Goal: Information Seeking & Learning: Learn about a topic

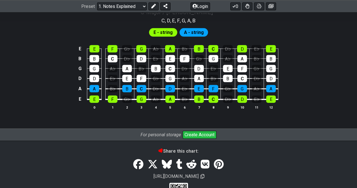
scroll to position [521, 0]
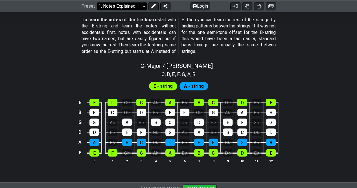
click at [127, 9] on select "Welcome to #fretflip! Initial Preset Custom Preset Minor Pentatonic Major Penta…" at bounding box center [122, 6] width 50 height 8
click at [97, 10] on select "Welcome to #fretflip! Initial Preset Custom Preset Minor Pentatonic Major Penta…" at bounding box center [122, 6] width 50 height 8
select select "/minor-pentatonic"
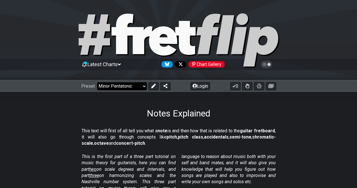
select select "C"
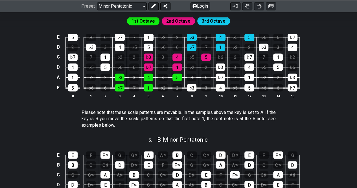
scroll to position [545, 0]
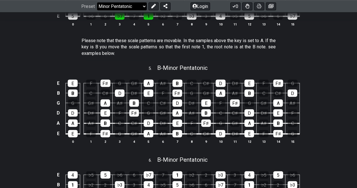
click at [123, 3] on select "Welcome to #fretflip! Initial Preset Custom Preset Minor Pentatonic Major Penta…" at bounding box center [122, 6] width 50 height 8
click at [97, 10] on select "Welcome to #fretflip! Initial Preset Custom Preset Minor Pentatonic Major Penta…" at bounding box center [122, 6] width 50 height 8
select select "/welcome"
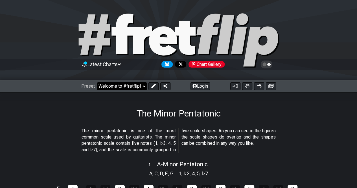
select select "C"
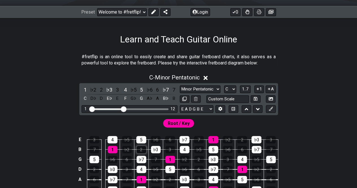
scroll to position [113, 0]
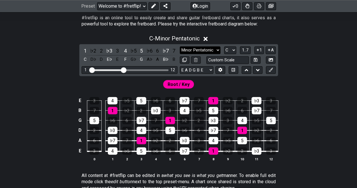
click at [219, 49] on select "Minor Pentatonic Click to edit Minor Pentatonic Major Pentatonic Minor Blues Ma…" at bounding box center [200, 50] width 41 height 8
click at [218, 49] on select "Minor Pentatonic Click to edit Minor Pentatonic Major Pentatonic Minor Blues Ma…" at bounding box center [200, 50] width 41 height 8
click at [212, 71] on select "E A D G B E E A D G B E E A D G B E B E A D F♯ B A D G C E A D A D G B E E♭ A♭ …" at bounding box center [197, 70] width 34 height 8
click at [211, 71] on select "E A D G B E E A D G B E E A D G B E B E A D F♯ B A D G C E A D A D G B E E♭ A♭ …" at bounding box center [197, 70] width 34 height 8
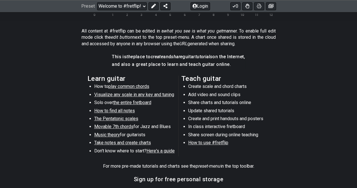
scroll to position [263, 0]
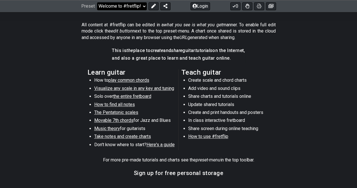
click at [129, 6] on select "Welcome to #fretflip! Initial Preset Custom Preset Minor Pentatonic Major Penta…" at bounding box center [122, 6] width 50 height 8
click at [97, 10] on select "Welcome to #fretflip! Initial Preset Custom Preset Minor Pentatonic Major Penta…" at bounding box center [122, 6] width 50 height 8
select select "/user-defined"
select select "A"
select select "Testing 1, 3 and 4"
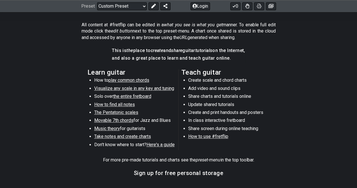
select select "C"
select select "A"
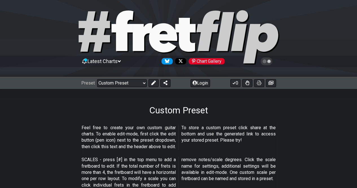
scroll to position [113, 0]
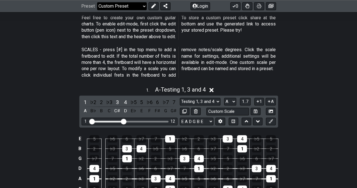
click at [111, 3] on select "Welcome to #fretflip! Initial Preset Custom Preset Minor Pentatonic Major Penta…" at bounding box center [122, 6] width 50 height 8
click at [97, 10] on select "Welcome to #fretflip! Initial Preset Custom Preset Minor Pentatonic Major Penta…" at bounding box center [122, 6] width 50 height 8
select select "/minor-pentatonic"
select select "C"
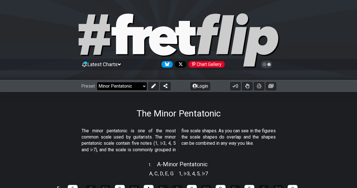
click at [120, 85] on select "Welcome to #fretflip! Initial Preset Custom Preset Minor Pentatonic Major Penta…" at bounding box center [122, 86] width 50 height 8
click at [97, 82] on select "Welcome to #fretflip! Initial Preset Custom Preset Minor Pentatonic Major Penta…" at bounding box center [122, 86] width 50 height 8
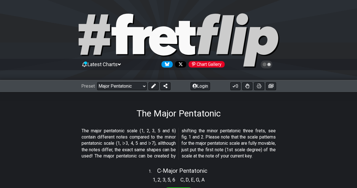
drag, startPoint x: 84, startPoint y: 130, endPoint x: 153, endPoint y: 139, distance: 70.2
click at [149, 131] on p "The major pentatonic scale (1, 2, 3, 5 and 6) contain different notes compared …" at bounding box center [179, 144] width 194 height 32
click at [153, 139] on p "The major pentatonic scale (1, 2, 3, 5 and 6) contain different notes compared …" at bounding box center [179, 144] width 194 height 32
drag, startPoint x: 80, startPoint y: 137, endPoint x: 117, endPoint y: 148, distance: 38.9
click at [110, 136] on section "The major pentatonic scale (1, 2, 3, 5 and 6) contain different notes compared …" at bounding box center [178, 144] width 357 height 38
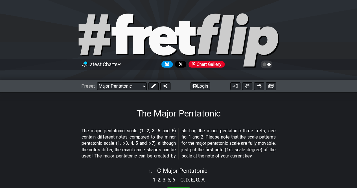
click at [117, 149] on p "The major pentatonic scale (1, 2, 3, 5 and 6) contain different notes compared …" at bounding box center [179, 144] width 194 height 32
click at [76, 148] on section "The major pentatonic scale (1, 2, 3, 5 and 6) contain different notes compared …" at bounding box center [178, 144] width 357 height 38
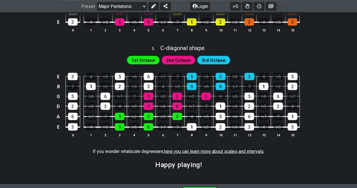
scroll to position [564, 0]
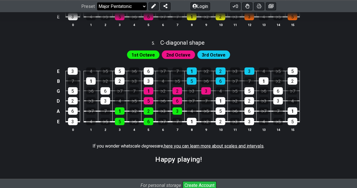
click at [115, 4] on select "Welcome to #fretflip! Initial Preset Custom Preset Minor Pentatonic Major Penta…" at bounding box center [122, 6] width 50 height 8
click at [97, 10] on select "Welcome to #fretflip! Initial Preset Custom Preset Minor Pentatonic Major Penta…" at bounding box center [122, 6] width 50 height 8
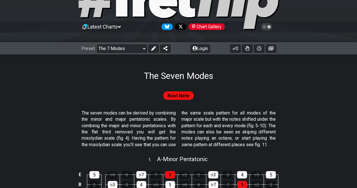
scroll to position [75, 0]
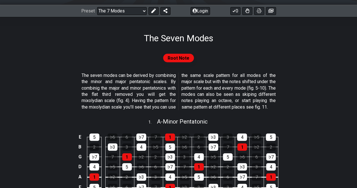
drag, startPoint x: 78, startPoint y: 74, endPoint x: 139, endPoint y: 83, distance: 62.1
click at [139, 83] on section "The seven modes can be derived by combining the minor and major pentatonic scal…" at bounding box center [178, 92] width 357 height 45
click at [140, 85] on p "The seven modes can be derived by combining the minor and major pentatonic scal…" at bounding box center [179, 91] width 194 height 38
click at [118, 89] on p "The seven modes can be derived by combining the minor and major pentatonic scal…" at bounding box center [179, 91] width 194 height 38
drag, startPoint x: 79, startPoint y: 87, endPoint x: 153, endPoint y: 97, distance: 74.8
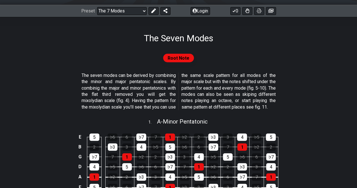
click at [153, 97] on section "The seven modes can be derived by combining the minor and major pentatonic scal…" at bounding box center [178, 92] width 357 height 45
click at [153, 99] on p "The seven modes can be derived by combining the minor and major pentatonic scal…" at bounding box center [179, 91] width 194 height 38
drag, startPoint x: 93, startPoint y: 96, endPoint x: 152, endPoint y: 93, distance: 59.3
click at [152, 93] on p "The seven modes can be derived by combining the minor and major pentatonic scal…" at bounding box center [179, 91] width 194 height 38
click at [157, 96] on p "The seven modes can be derived by combining the minor and major pentatonic scal…" at bounding box center [179, 91] width 194 height 38
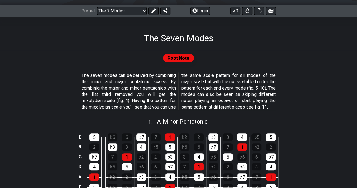
drag, startPoint x: 80, startPoint y: 102, endPoint x: 147, endPoint y: 96, distance: 67.4
click at [146, 92] on section "The seven modes can be derived by combining the minor and major pentatonic scal…" at bounding box center [178, 92] width 357 height 45
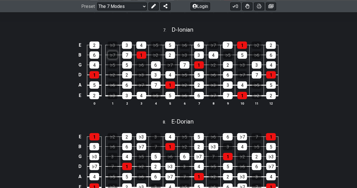
scroll to position [733, 0]
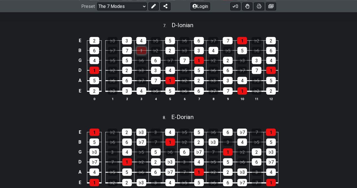
click at [139, 54] on div "1" at bounding box center [142, 50] width 10 height 7
click at [141, 54] on div "1" at bounding box center [142, 50] width 10 height 7
click at [112, 7] on select "Welcome to #fretflip! Initial Preset Custom Preset Minor Pentatonic Major Penta…" at bounding box center [122, 6] width 50 height 8
click at [97, 2] on select "Welcome to #fretflip! Initial Preset Custom Preset Minor Pentatonic Major Penta…" at bounding box center [122, 6] width 50 height 8
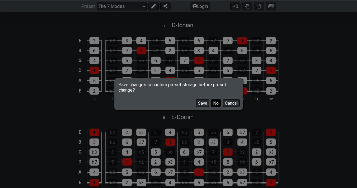
click at [215, 103] on button "No" at bounding box center [216, 103] width 10 height 8
select select "/guitar-scales"
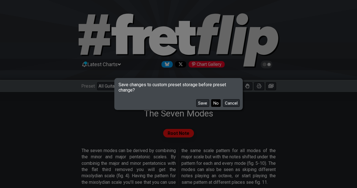
select select "C"
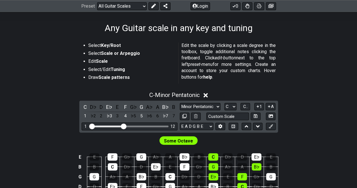
scroll to position [38, 0]
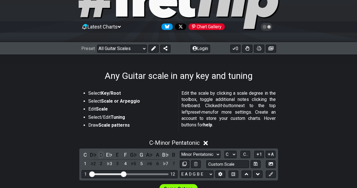
click at [103, 155] on div "D" at bounding box center [101, 155] width 7 height 8
click at [98, 153] on div "D" at bounding box center [101, 155] width 7 height 8
click at [203, 143] on icon at bounding box center [202, 143] width 4 height 4
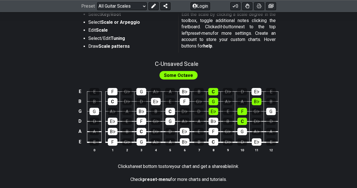
scroll to position [50, 0]
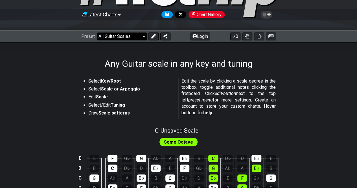
click at [117, 36] on select "Welcome to #fretflip! Initial Preset Custom Preset Minor Pentatonic Major Penta…" at bounding box center [122, 36] width 50 height 8
click at [97, 32] on select "Welcome to #fretflip! Initial Preset Custom Preset Minor Pentatonic Major Penta…" at bounding box center [122, 36] width 50 height 8
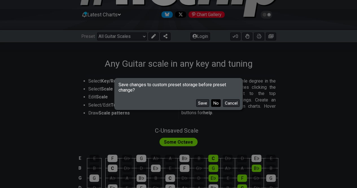
click at [214, 105] on button "No" at bounding box center [216, 103] width 10 height 8
select select "/3nps-caged-shapes"
select select "A"
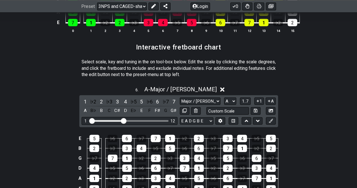
scroll to position [821, 0]
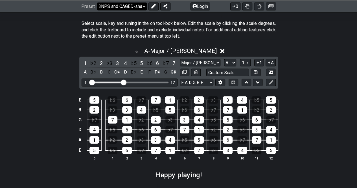
click at [111, 8] on select "Welcome to #fretflip! Initial Preset Custom Preset Minor Pentatonic Major Penta…" at bounding box center [122, 6] width 50 height 8
click at [97, 10] on select "Welcome to #fretflip! Initial Preset Custom Preset Minor Pentatonic Major Penta…" at bounding box center [122, 6] width 50 height 8
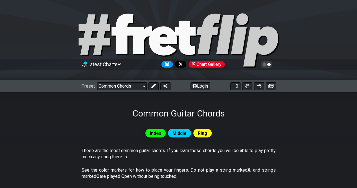
scroll to position [94, 0]
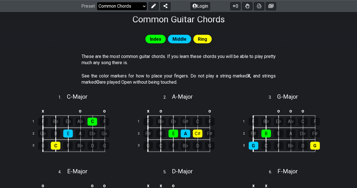
click at [107, 5] on select "Welcome to #fretflip! Initial Preset Custom Preset Minor Pentatonic Major Penta…" at bounding box center [122, 6] width 50 height 8
click at [97, 10] on select "Welcome to #fretflip! Initial Preset Custom Preset Minor Pentatonic Major Penta…" at bounding box center [122, 6] width 50 height 8
select select "/the-caged-system"
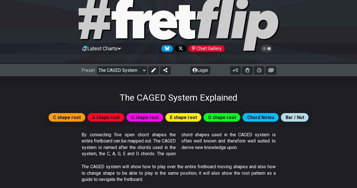
scroll to position [56, 0]
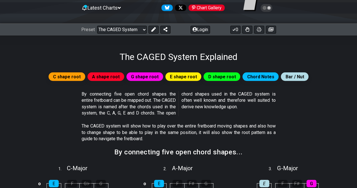
drag, startPoint x: 94, startPoint y: 94, endPoint x: 163, endPoint y: 93, distance: 68.8
click at [163, 93] on p "By connecting five open chord shapes the entire fretboard can be mapped out. Th…" at bounding box center [179, 103] width 194 height 25
drag, startPoint x: 83, startPoint y: 101, endPoint x: 137, endPoint y: 118, distance: 55.9
click at [135, 119] on div "By connecting five open chord shapes the entire fretboard can be mapped out. Th…" at bounding box center [179, 105] width 194 height 32
drag, startPoint x: 140, startPoint y: 116, endPoint x: 149, endPoint y: 112, distance: 9.3
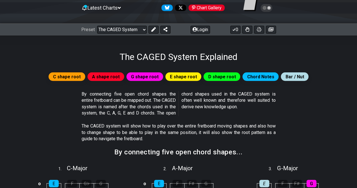
click at [140, 116] on div "By connecting five open chord shapes the entire fretboard can be mapped out. Th…" at bounding box center [179, 105] width 194 height 32
drag, startPoint x: 161, startPoint y: 113, endPoint x: 126, endPoint y: 104, distance: 36.3
click at [126, 104] on p "By connecting five open chord shapes the entire fretboard can be mapped out. Th…" at bounding box center [179, 103] width 194 height 25
click at [126, 105] on p "By connecting five open chord shapes the entire fretboard can be mapped out. Th…" at bounding box center [179, 103] width 194 height 25
click at [176, 78] on span "E shape root" at bounding box center [183, 76] width 27 height 8
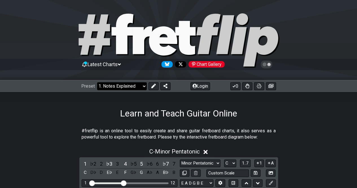
click at [97, 82] on select "Welcome to #fretflip! Initial Preset Custom Preset Minor Pentatonic Major Penta…" at bounding box center [122, 86] width 50 height 8
select select "/musical-notes-explained"
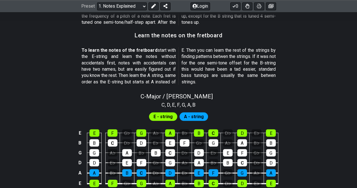
scroll to position [564, 0]
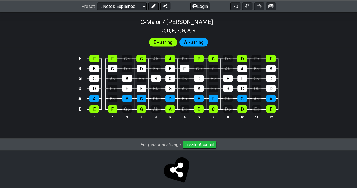
drag, startPoint x: 211, startPoint y: 68, endPoint x: 221, endPoint y: 66, distance: 10.0
click at [219, 66] on td "G" at bounding box center [213, 63] width 14 height 10
